Goal: Find specific page/section: Find specific page/section

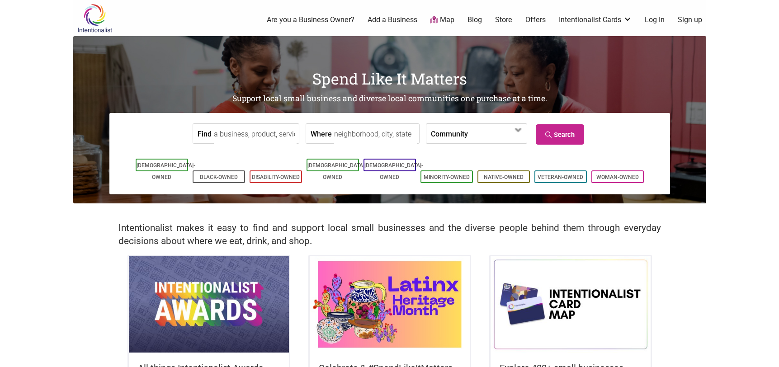
click at [237, 137] on input "Find" at bounding box center [255, 134] width 83 height 20
click at [519, 135] on span at bounding box center [519, 130] width 14 height 14
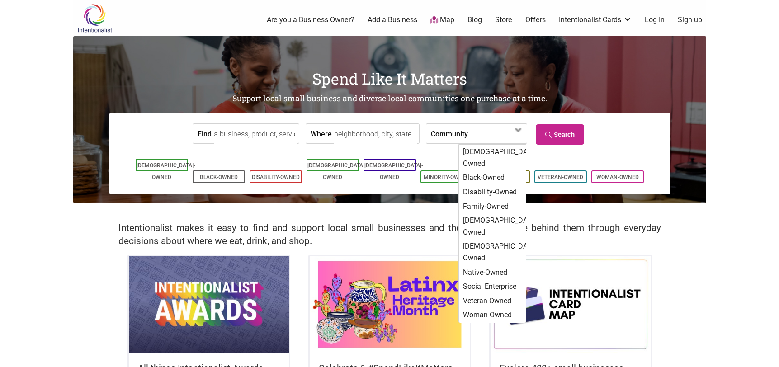
click at [683, 261] on div "All things Intentionalist Awards The 3rd Annual Intentionalist Awards are a cel…" at bounding box center [389, 373] width 633 height 236
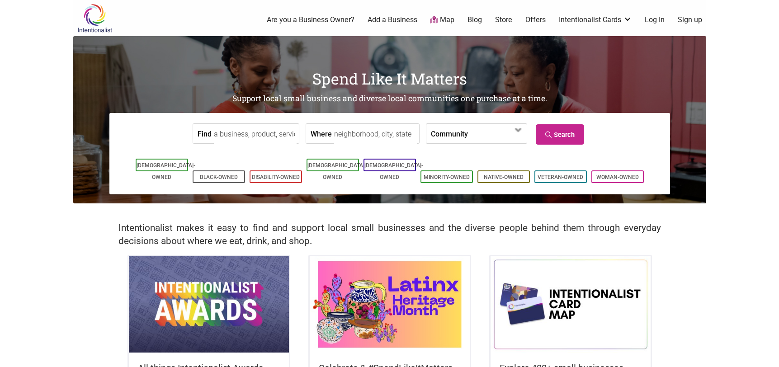
click at [214, 136] on input "Find" at bounding box center [255, 134] width 83 height 20
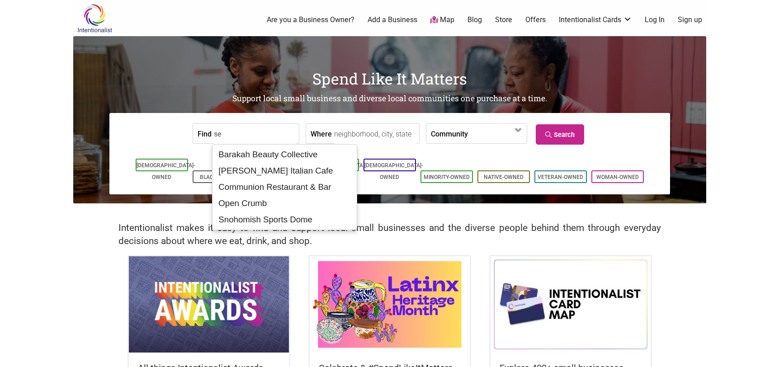
type input "s"
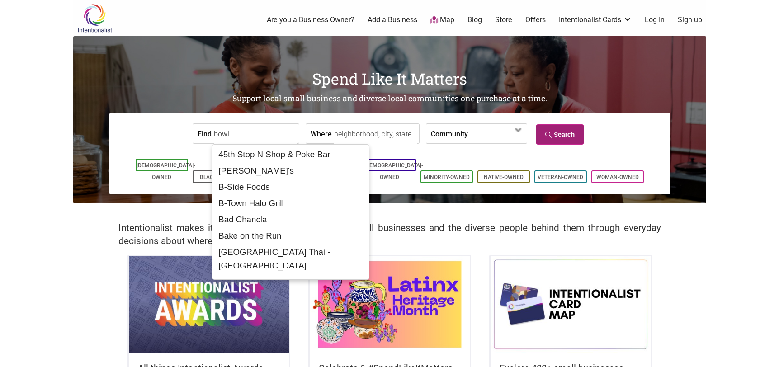
click at [562, 131] on link "Search" at bounding box center [560, 134] width 48 height 20
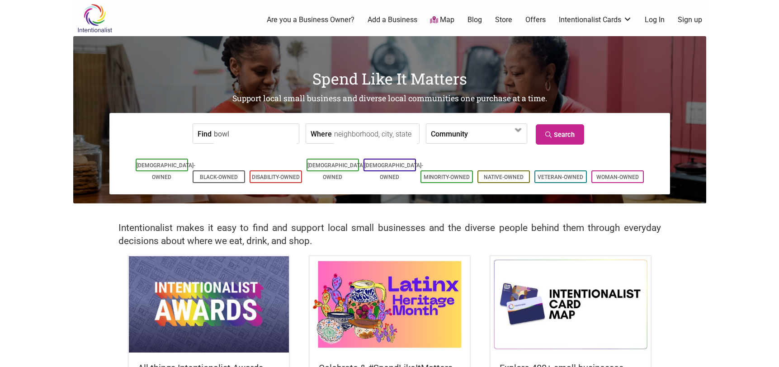
click at [272, 136] on input "bowl" at bounding box center [255, 134] width 83 height 20
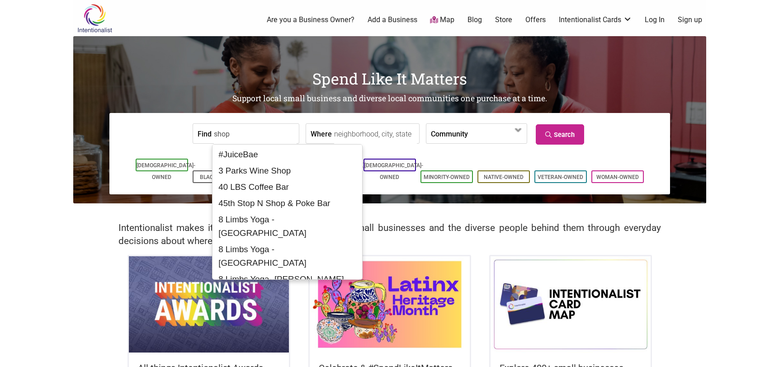
drag, startPoint x: 264, startPoint y: 135, endPoint x: 173, endPoint y: 136, distance: 90.5
click at [173, 136] on form "Find shop Where Community [DEMOGRAPHIC_DATA]-Owned Black-Owned Disability-Owned…" at bounding box center [389, 134] width 547 height 28
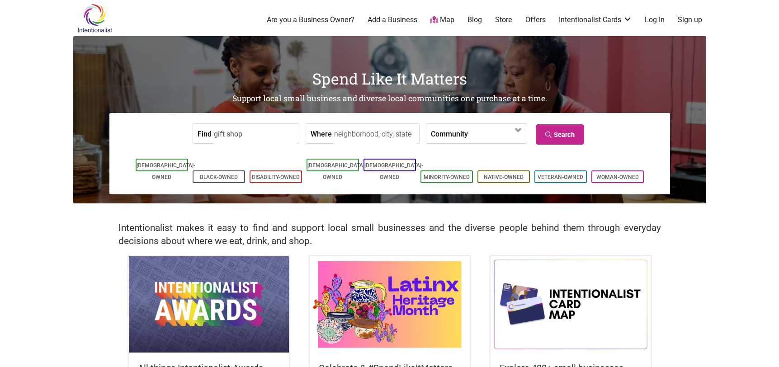
type input "gift shop"
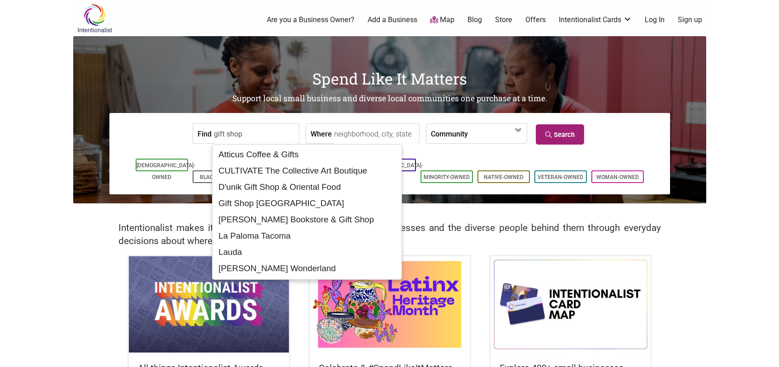
click at [567, 139] on link "Search" at bounding box center [560, 134] width 48 height 20
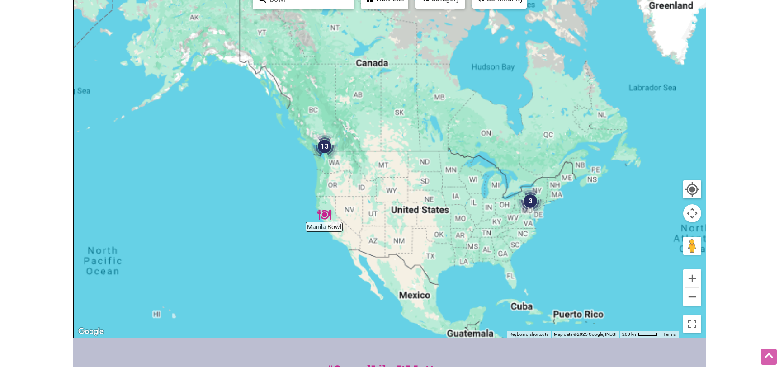
scroll to position [226, 0]
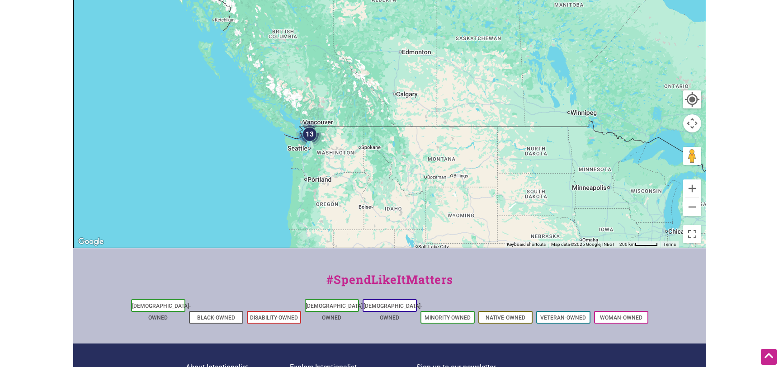
drag, startPoint x: 235, startPoint y: 87, endPoint x: 389, endPoint y: 227, distance: 207.5
click at [389, 227] on div at bounding box center [390, 72] width 632 height 352
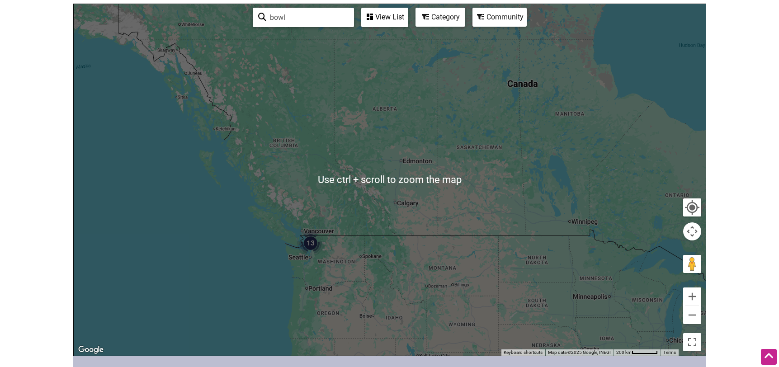
scroll to position [96, 0]
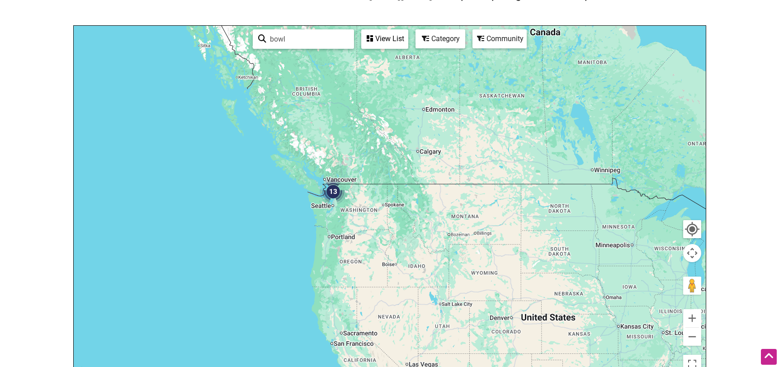
drag, startPoint x: 340, startPoint y: 269, endPoint x: 362, endPoint y: 195, distance: 77.6
click at [362, 195] on div at bounding box center [390, 202] width 632 height 352
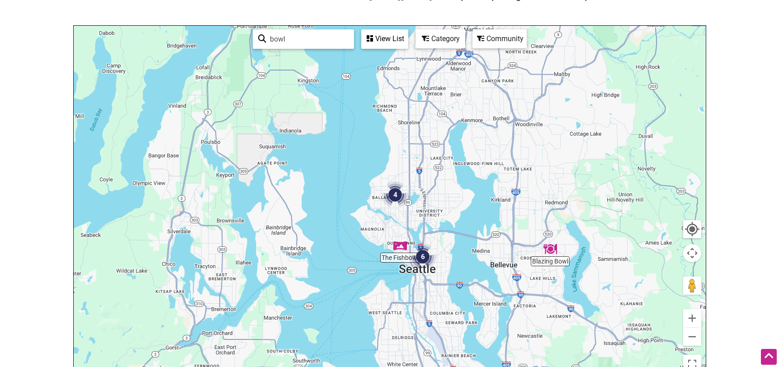
drag, startPoint x: 339, startPoint y: 173, endPoint x: 469, endPoint y: 278, distance: 167.0
click at [470, 278] on div at bounding box center [390, 202] width 632 height 352
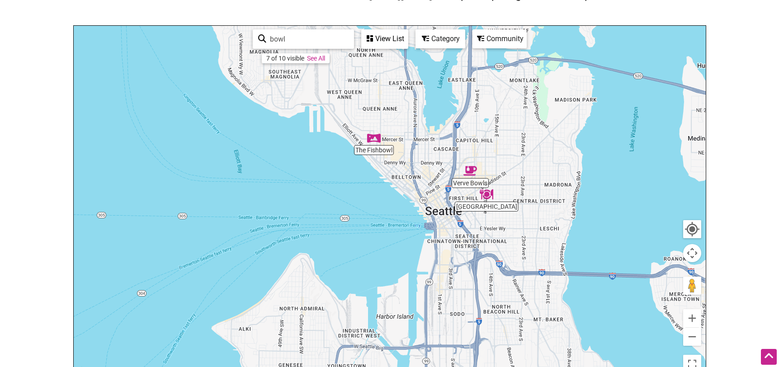
drag, startPoint x: 498, startPoint y: 303, endPoint x: 457, endPoint y: 119, distance: 188.5
click at [457, 119] on div at bounding box center [390, 202] width 632 height 352
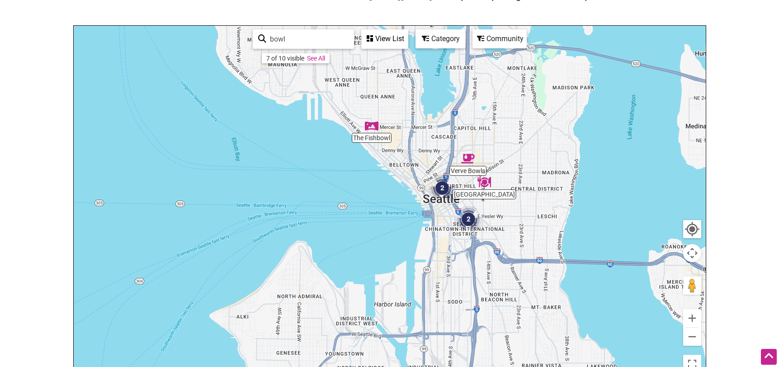
click at [373, 136] on div at bounding box center [390, 202] width 632 height 352
click at [373, 141] on div at bounding box center [390, 202] width 632 height 352
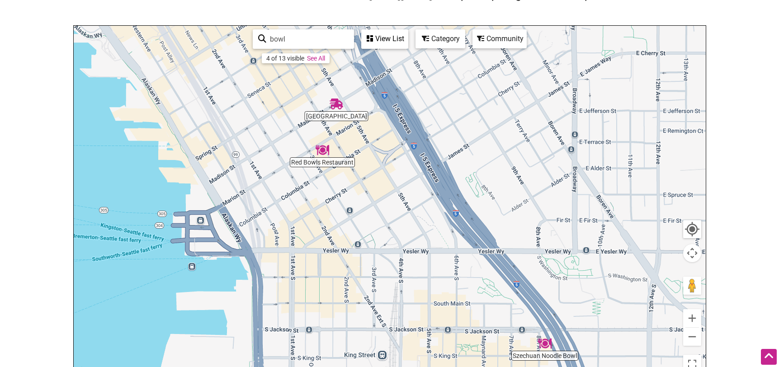
drag, startPoint x: 470, startPoint y: 323, endPoint x: 597, endPoint y: 381, distance: 139.9
click at [597, 271] on html "× Menu 0 Add a Business Map Blog Store Offers Intentionalist Cards Buy Black Ca…" at bounding box center [389, 87] width 779 height 367
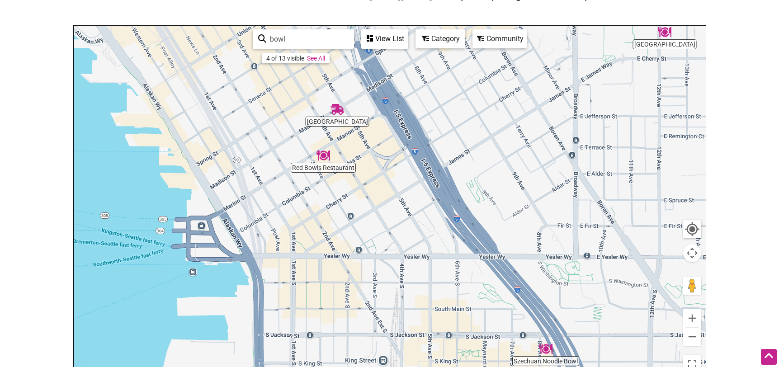
drag, startPoint x: 444, startPoint y: 118, endPoint x: 545, endPoint y: 342, distance: 245.4
click at [543, 336] on div at bounding box center [390, 202] width 632 height 352
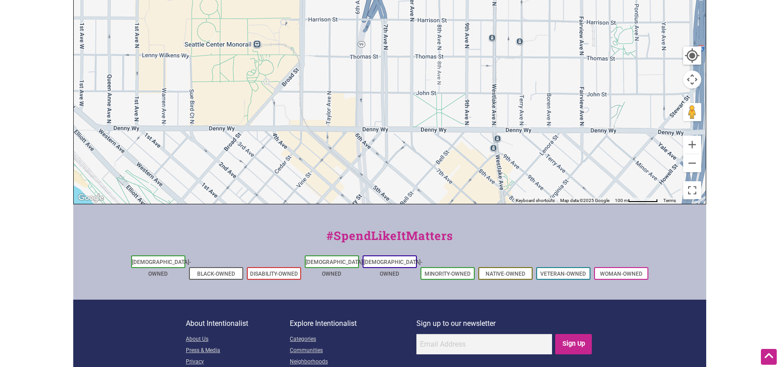
scroll to position [323, 0]
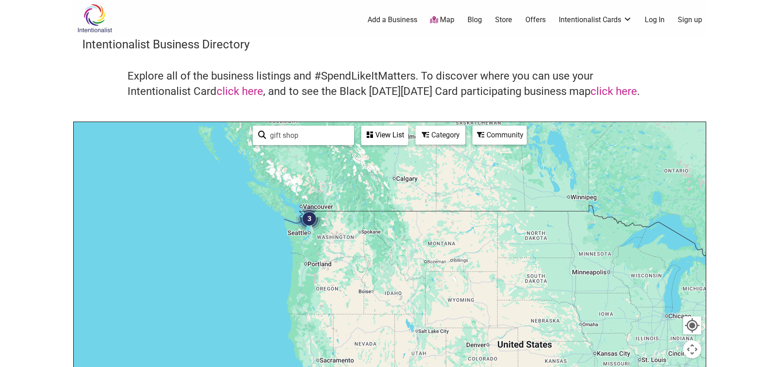
drag, startPoint x: 296, startPoint y: 255, endPoint x: 486, endPoint y: 231, distance: 191.9
click at [486, 231] on div at bounding box center [390, 298] width 632 height 352
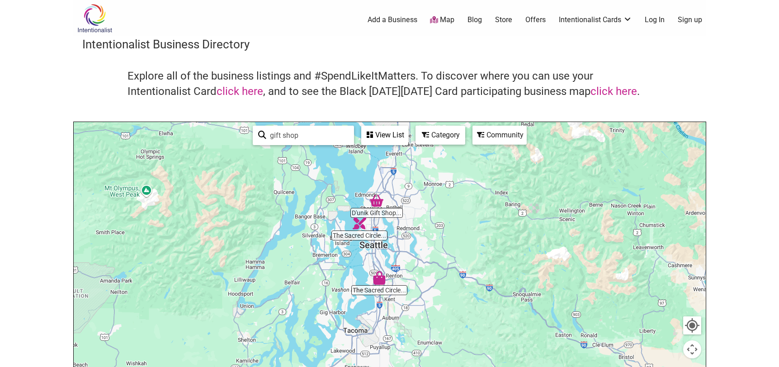
drag, startPoint x: 380, startPoint y: 291, endPoint x: 395, endPoint y: 249, distance: 45.0
click at [395, 249] on div at bounding box center [390, 298] width 632 height 352
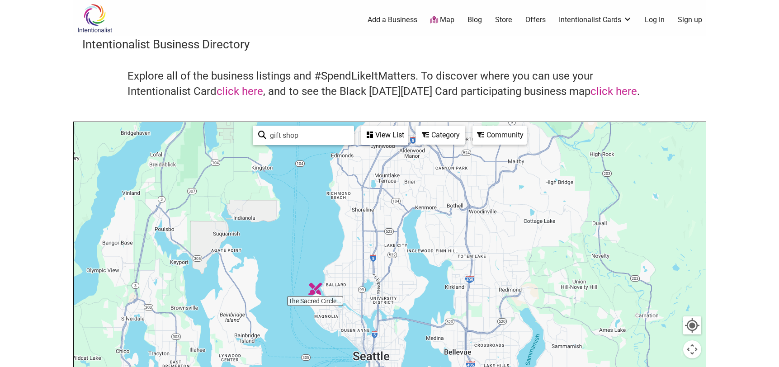
drag, startPoint x: 376, startPoint y: 196, endPoint x: 390, endPoint y: 368, distance: 172.4
click at [390, 367] on html "× Menu 0 Add a Business Map Blog Store Offers Intentionalist Cards Buy Black Ca…" at bounding box center [389, 183] width 779 height 367
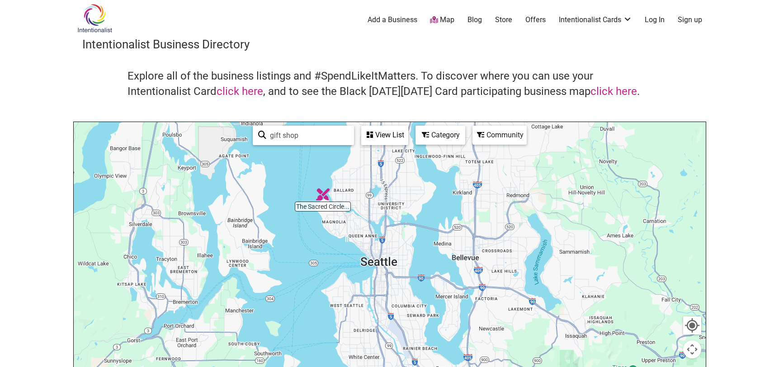
drag, startPoint x: 394, startPoint y: 325, endPoint x: 402, endPoint y: 221, distance: 104.3
click at [402, 221] on div at bounding box center [390, 298] width 632 height 352
